Goal: Task Accomplishment & Management: Use online tool/utility

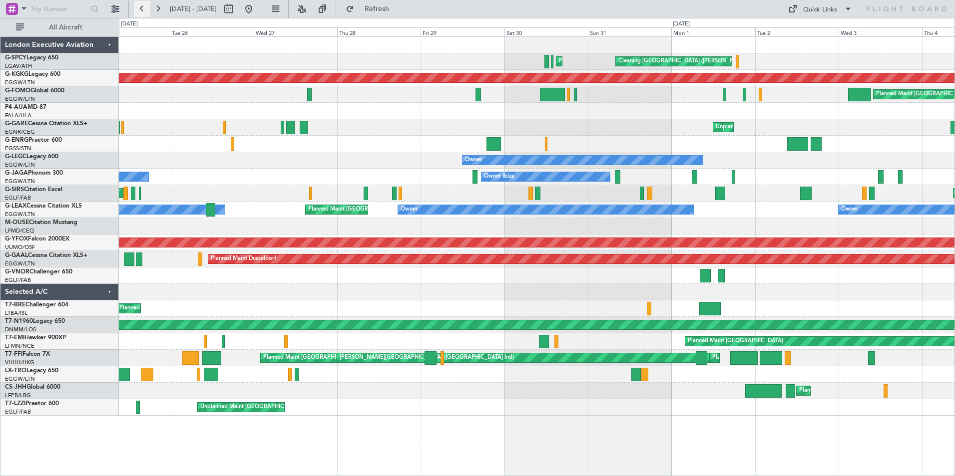
click at [145, 10] on button at bounding box center [142, 9] width 16 height 16
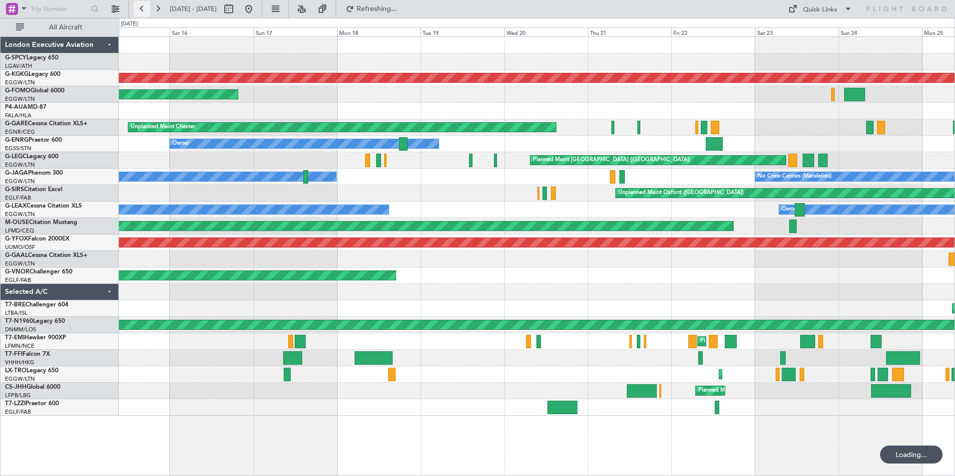
click at [145, 10] on button at bounding box center [142, 9] width 16 height 16
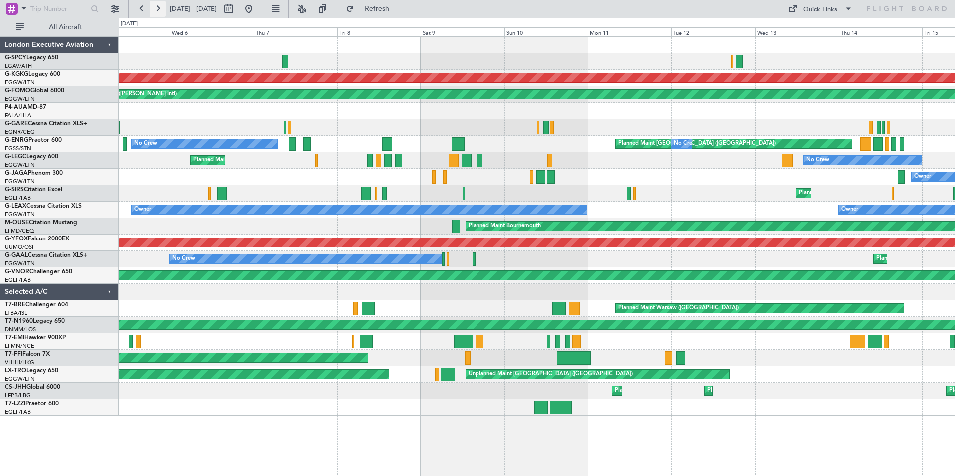
click at [156, 10] on button at bounding box center [158, 9] width 16 height 16
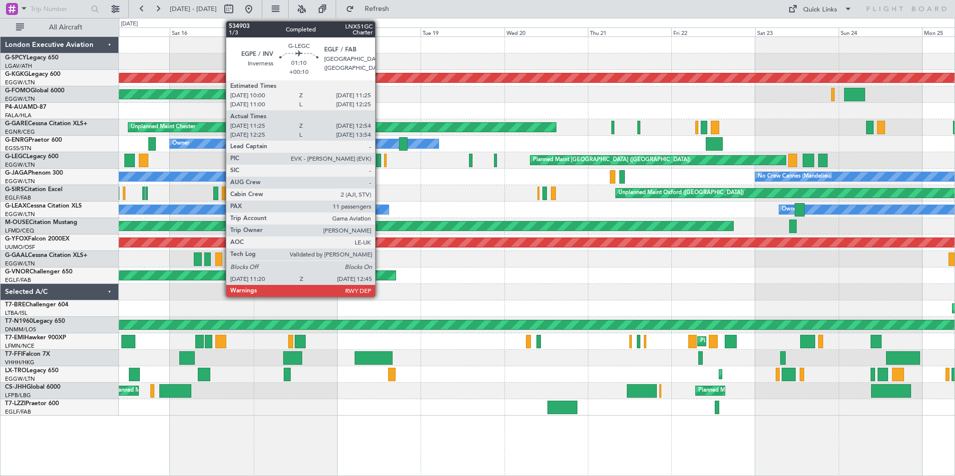
click at [380, 160] on div at bounding box center [378, 160] width 5 height 13
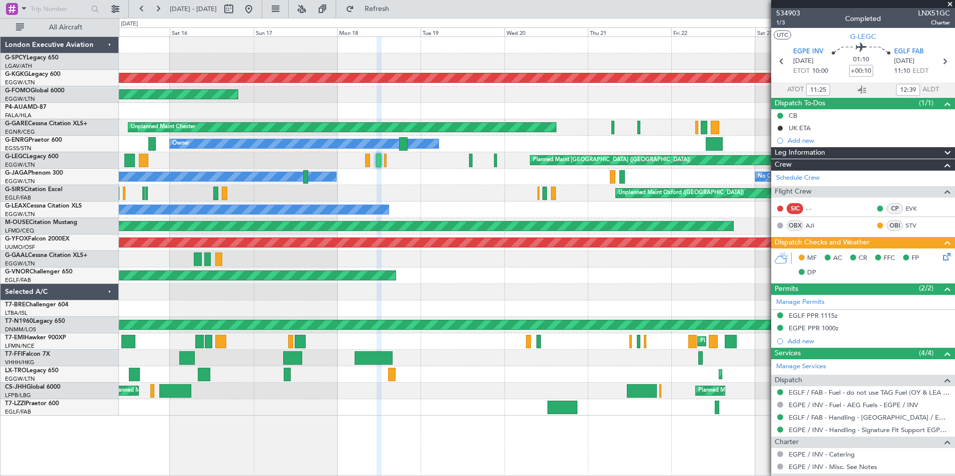
drag, startPoint x: 948, startPoint y: 4, endPoint x: 942, endPoint y: 12, distance: 9.6
click at [948, 4] on span at bounding box center [950, 4] width 10 height 9
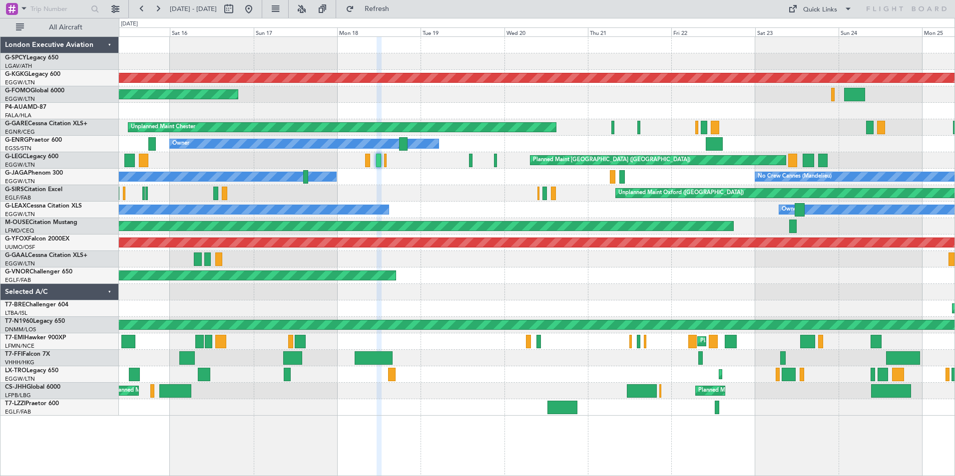
type input "0"
click at [162, 8] on button at bounding box center [158, 9] width 16 height 16
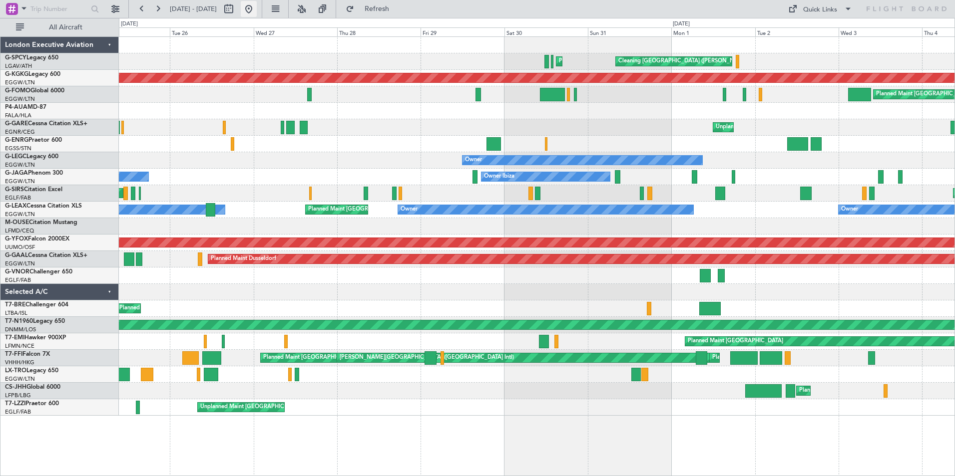
click at [257, 9] on button at bounding box center [249, 9] width 16 height 16
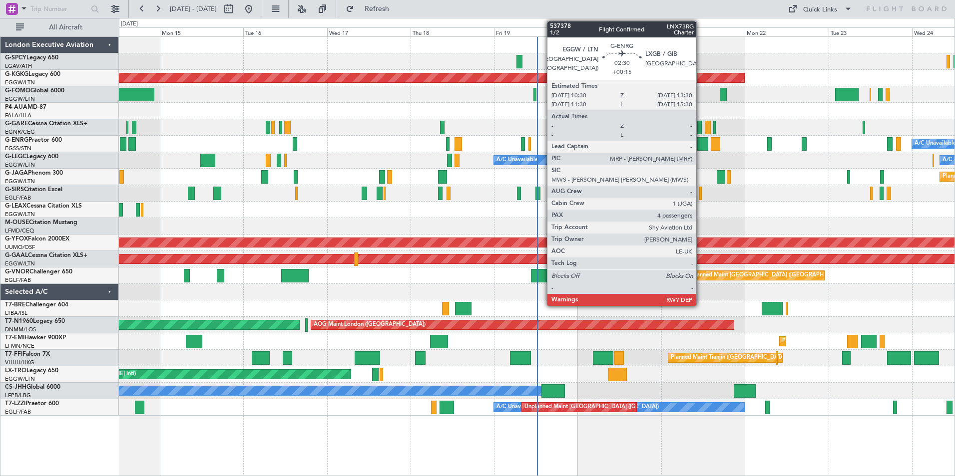
click at [701, 145] on div at bounding box center [702, 143] width 10 height 13
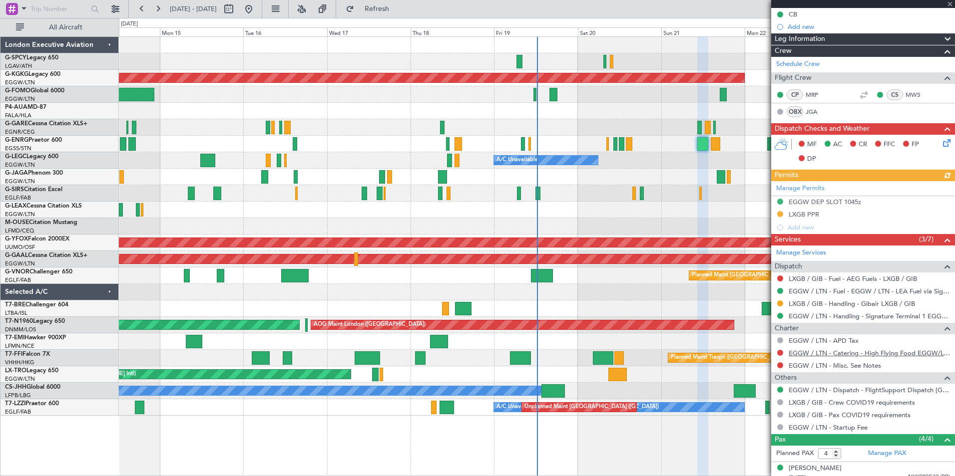
scroll to position [177, 0]
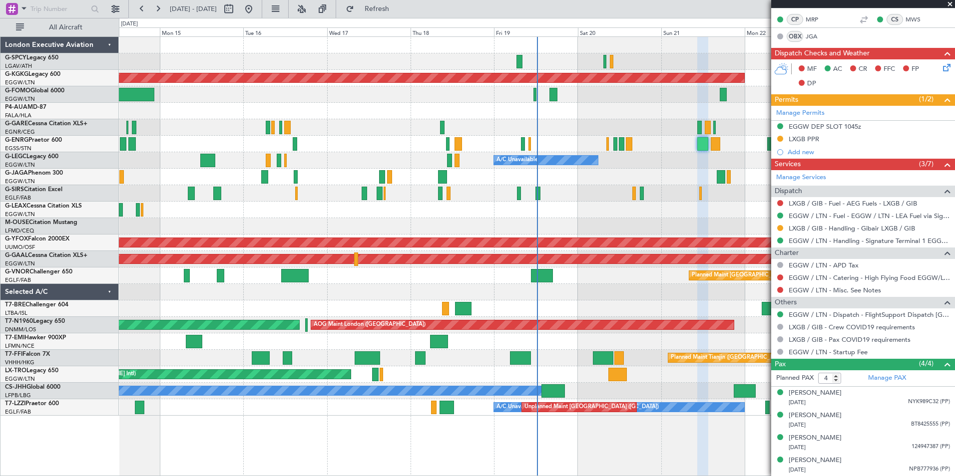
click at [950, 4] on span at bounding box center [950, 4] width 10 height 9
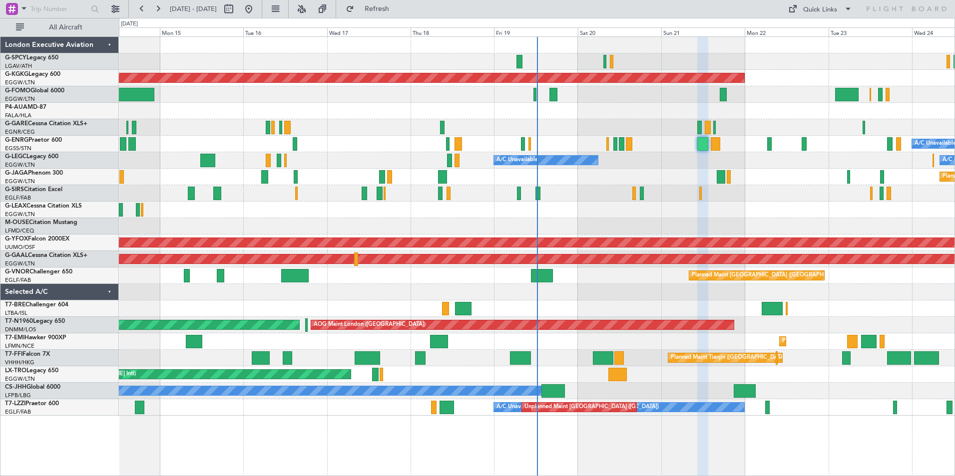
type input "0"
click at [136, 8] on button at bounding box center [142, 9] width 16 height 16
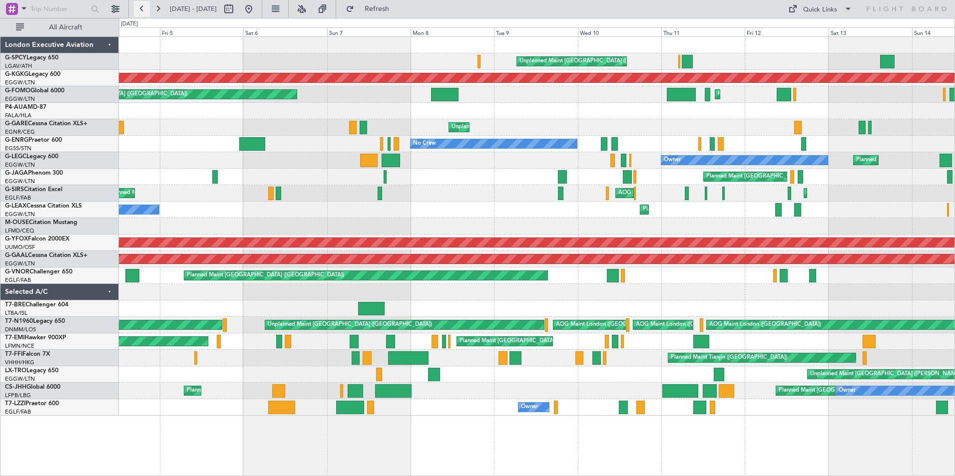
click at [141, 10] on button at bounding box center [142, 9] width 16 height 16
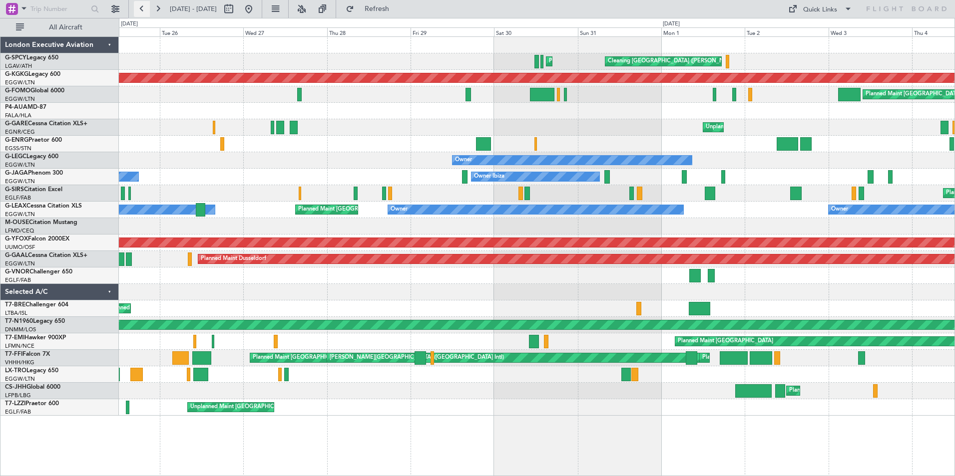
click at [140, 11] on button at bounding box center [142, 9] width 16 height 16
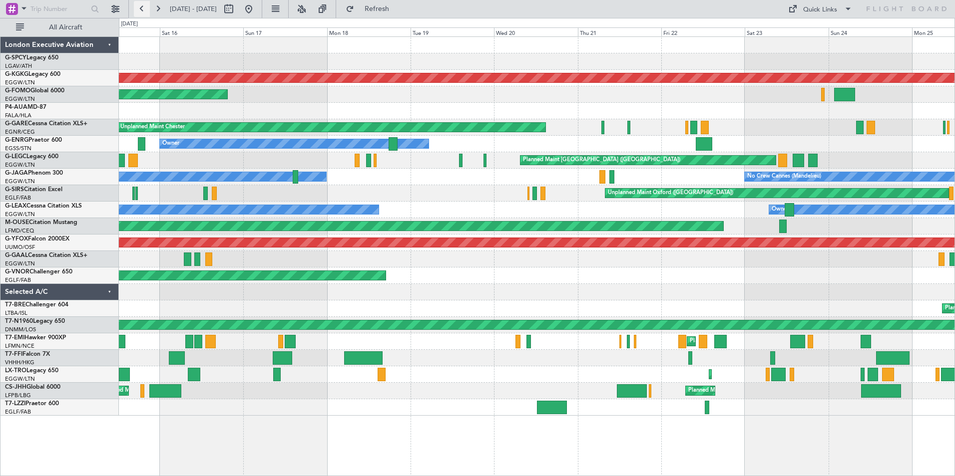
click at [140, 11] on button at bounding box center [142, 9] width 16 height 16
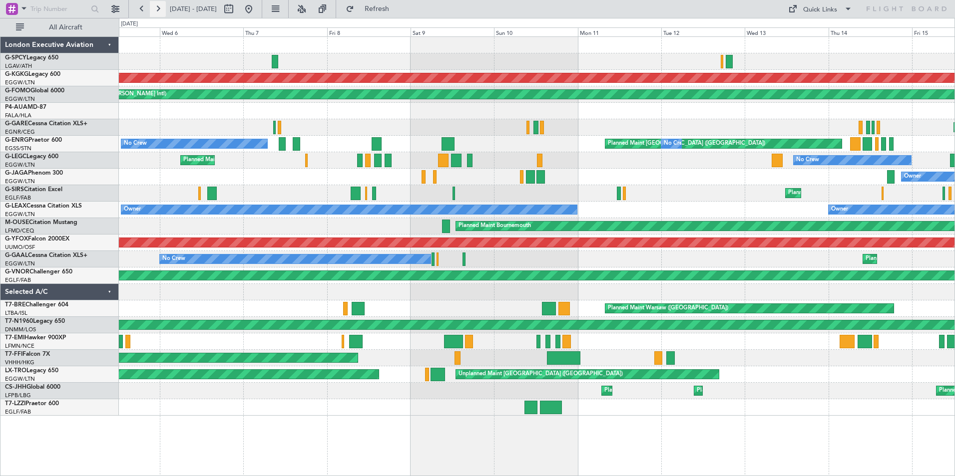
click at [157, 8] on button at bounding box center [158, 9] width 16 height 16
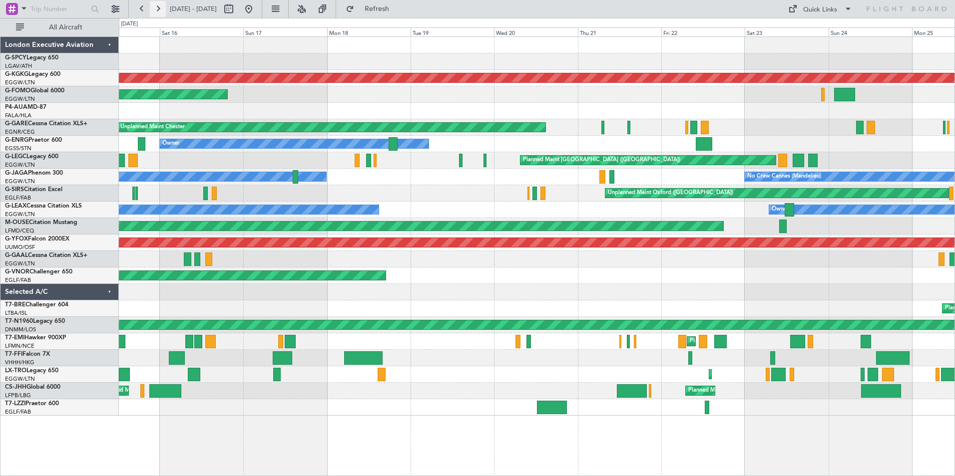
click at [158, 10] on button at bounding box center [158, 9] width 16 height 16
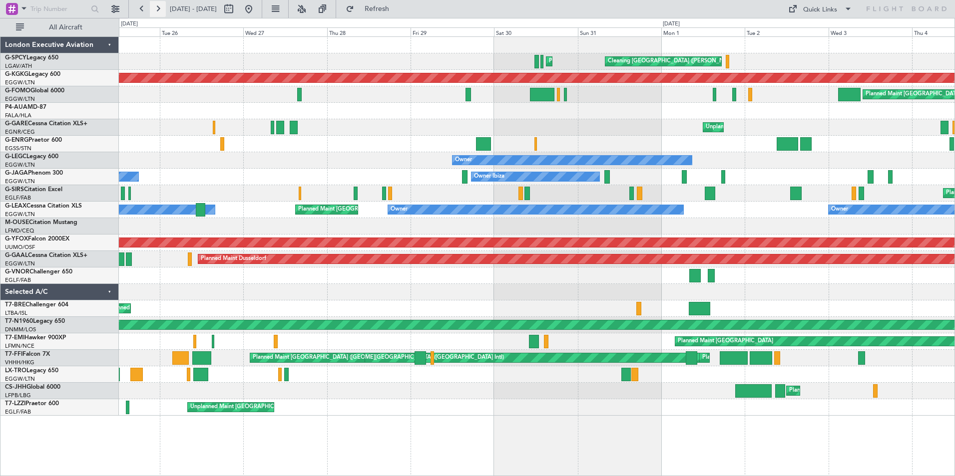
click at [160, 11] on button at bounding box center [158, 9] width 16 height 16
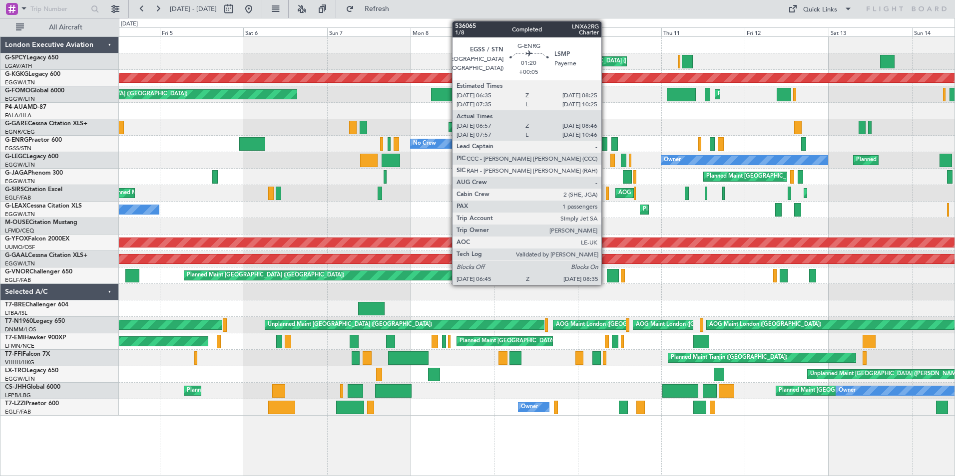
click at [606, 145] on div at bounding box center [604, 143] width 6 height 13
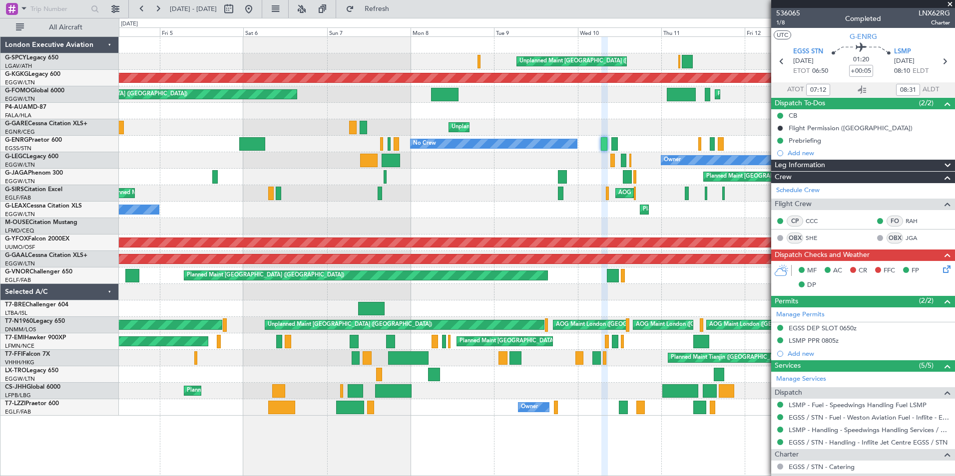
click at [948, 4] on span at bounding box center [950, 4] width 10 height 9
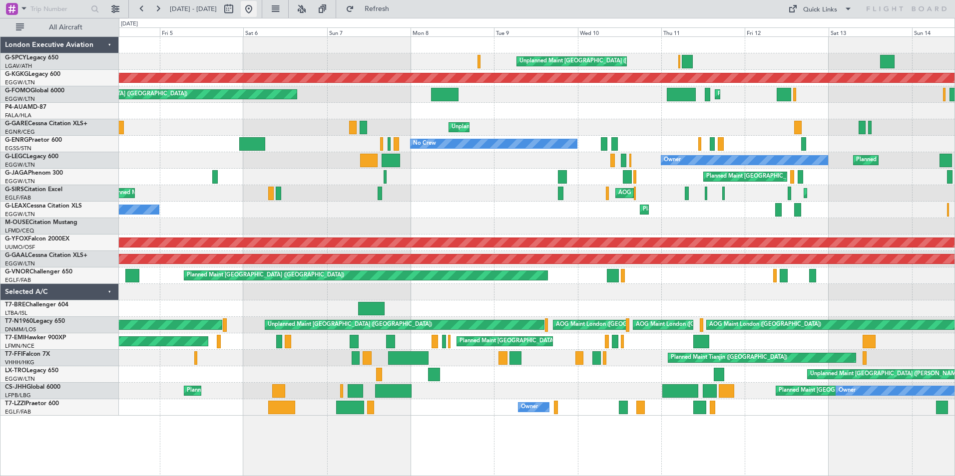
click at [257, 11] on button at bounding box center [249, 9] width 16 height 16
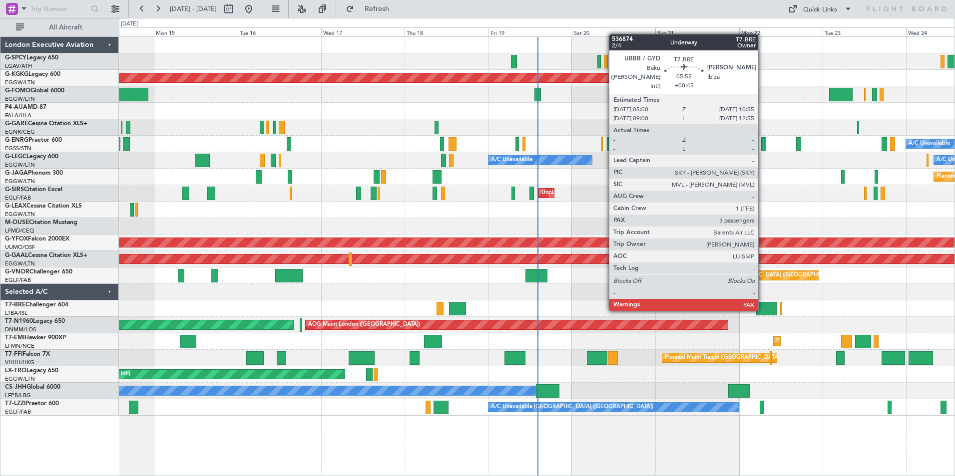
click at [763, 309] on div at bounding box center [766, 308] width 21 height 13
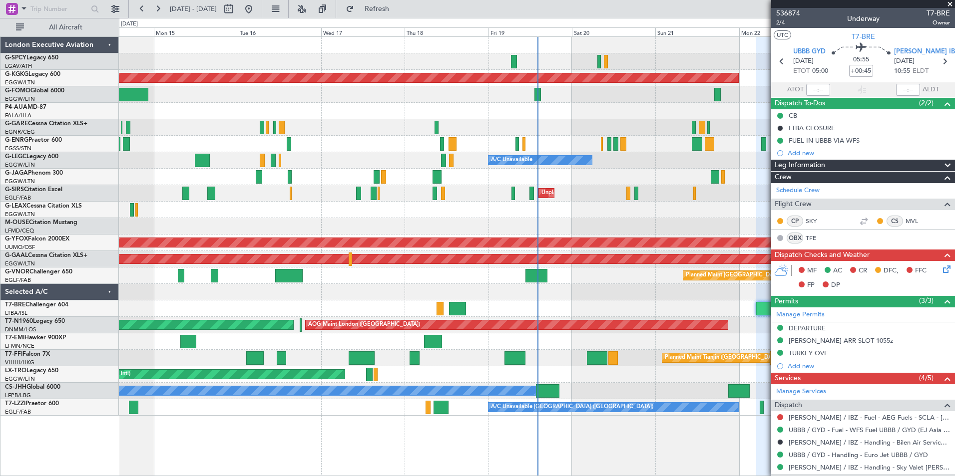
click at [953, 2] on span at bounding box center [950, 4] width 10 height 9
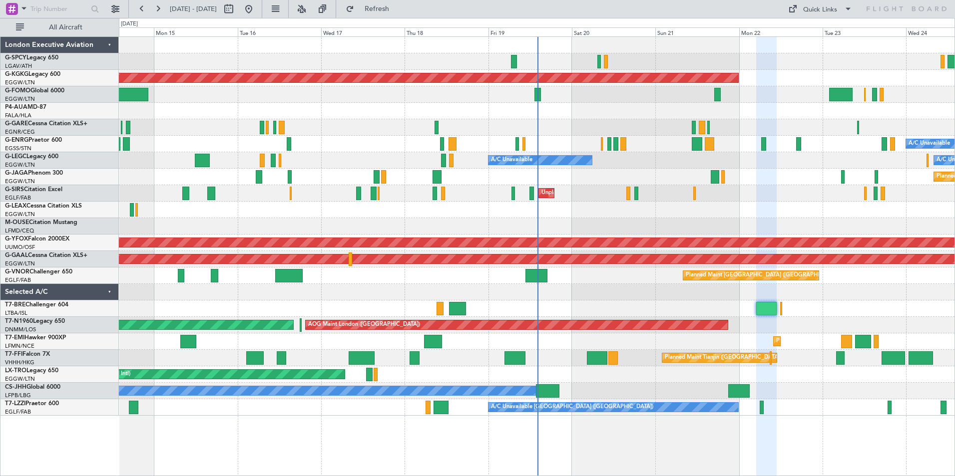
type input "0"
